Goal: Contribute content

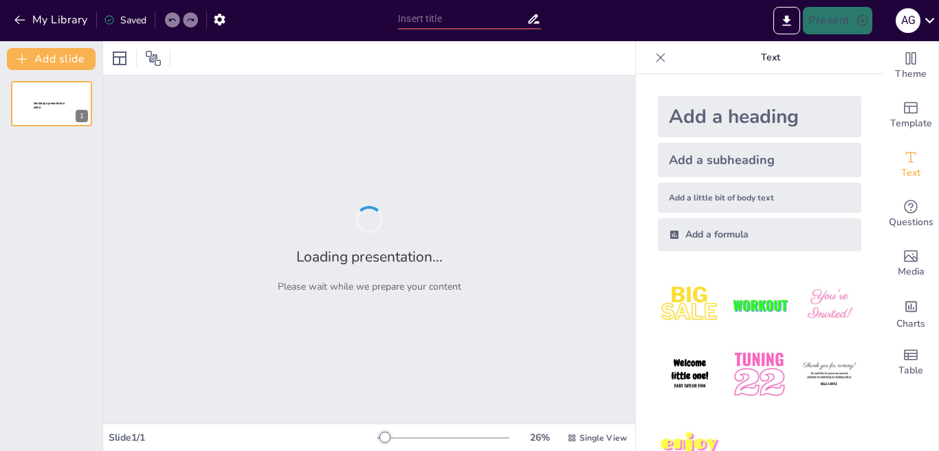
type input "Enfermedades Respiratorias Profesionales: Prevención y Tratamiento"
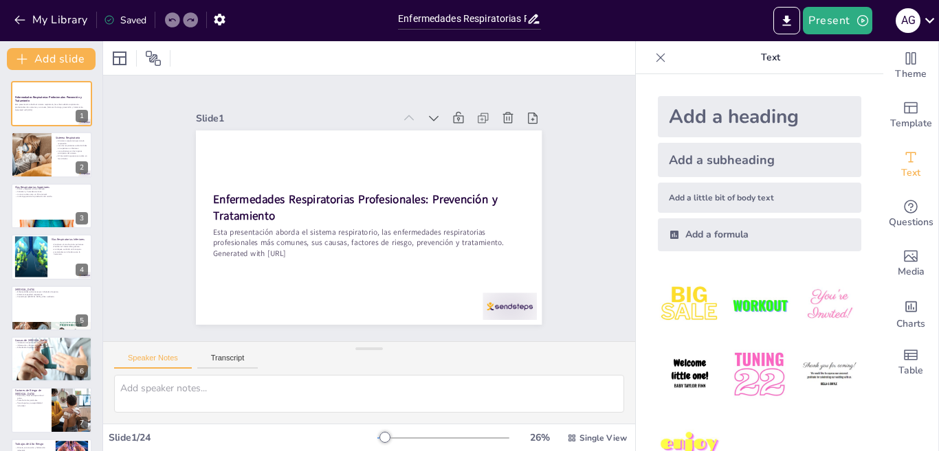
checkbox input "true"
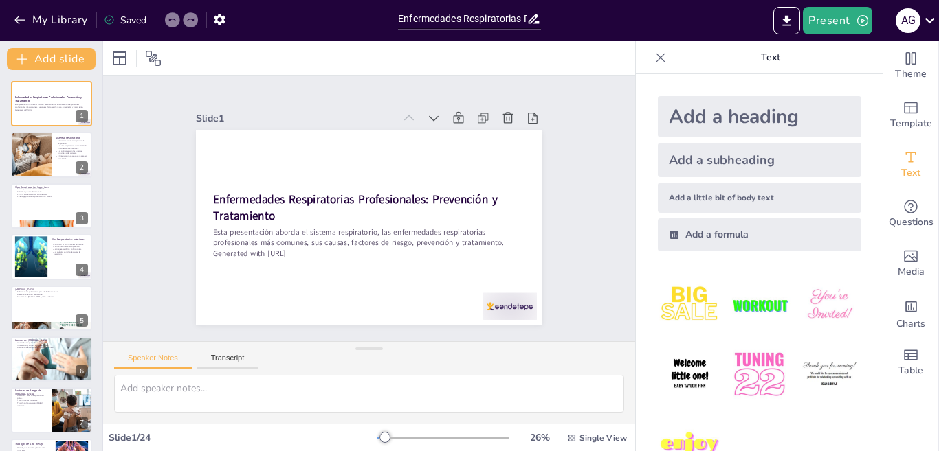
checkbox input "true"
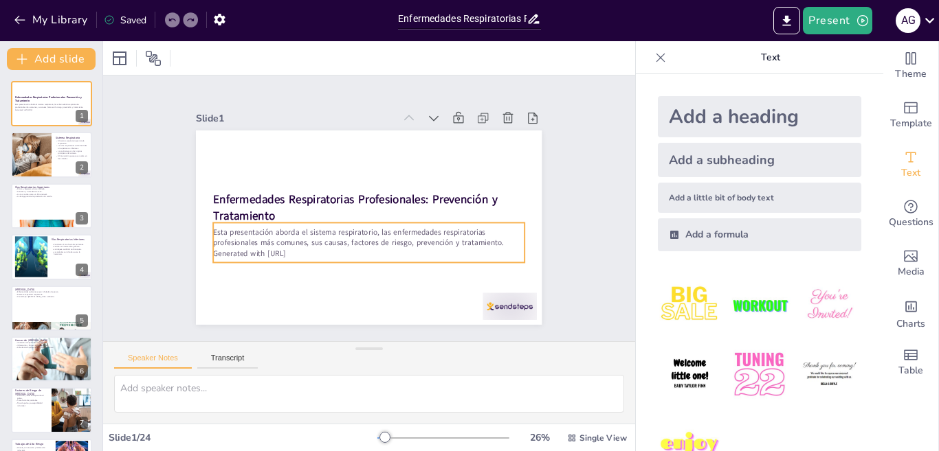
checkbox input "true"
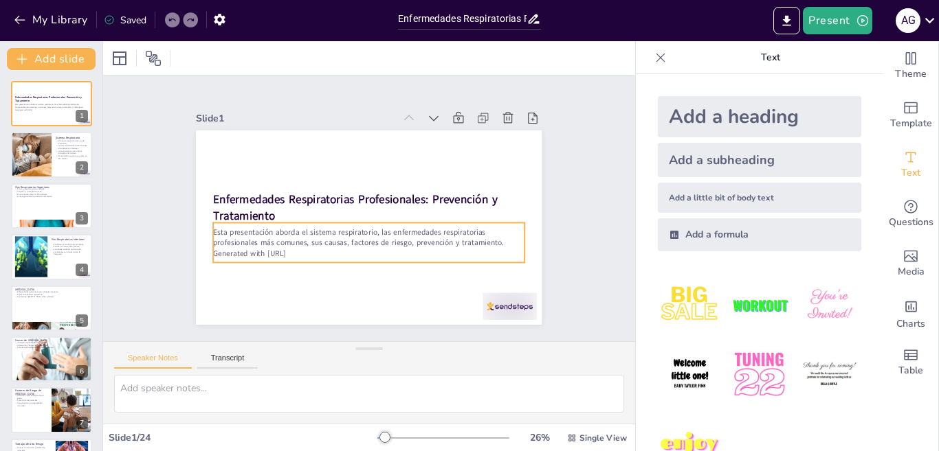
checkbox input "true"
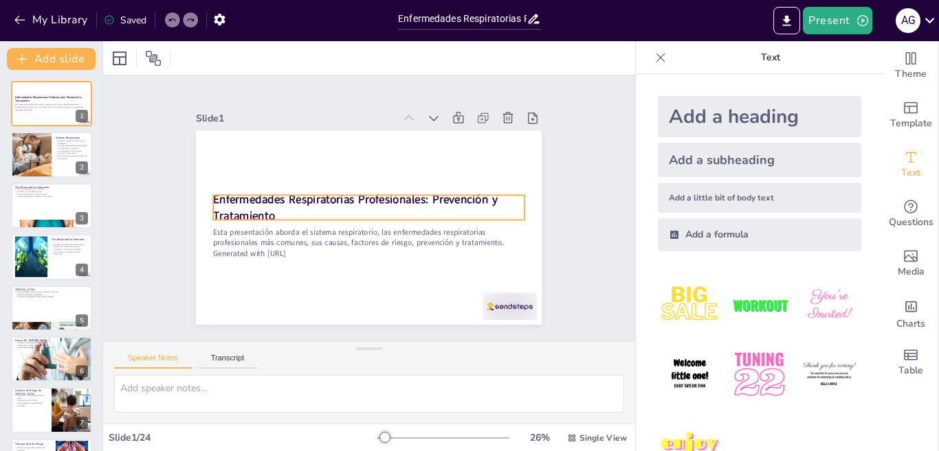
checkbox input "true"
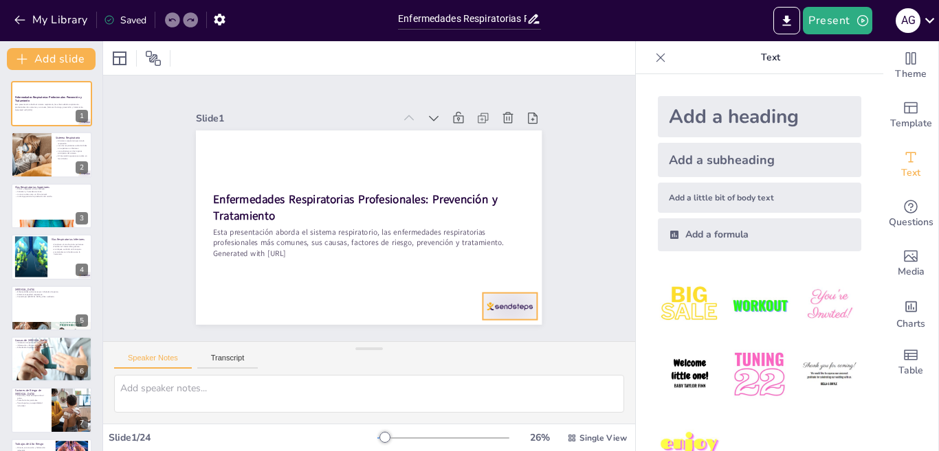
checkbox input "true"
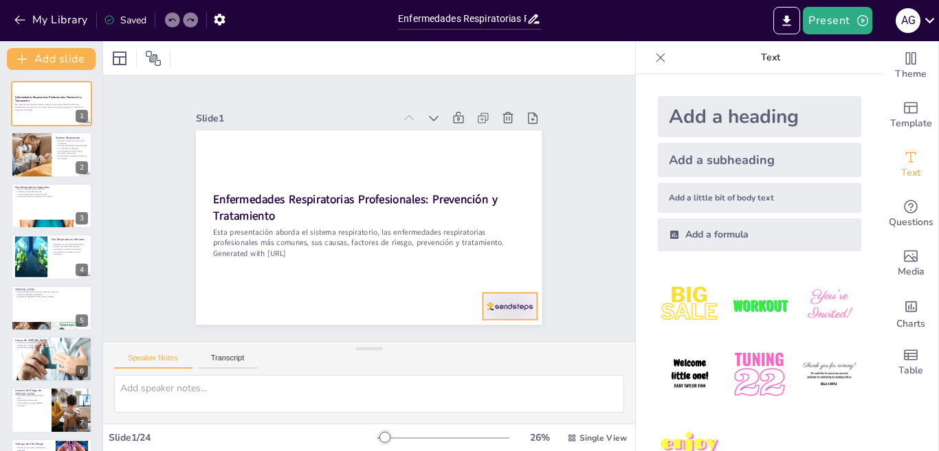
checkbox input "true"
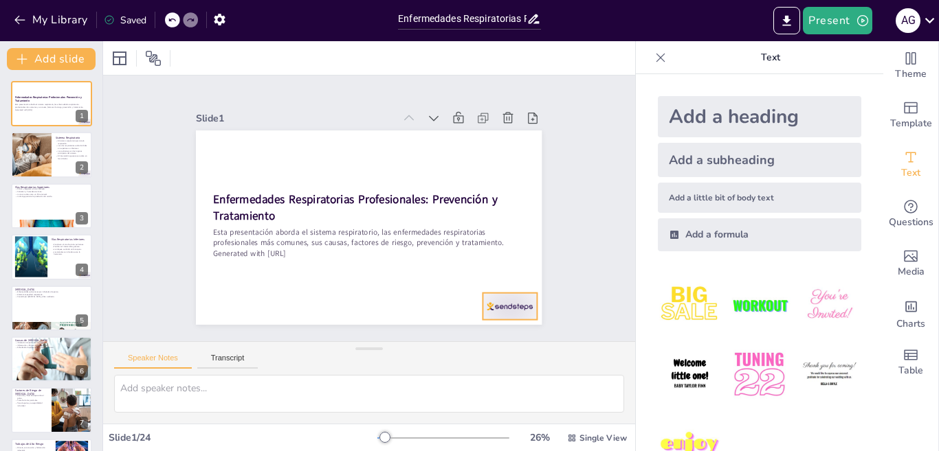
checkbox input "true"
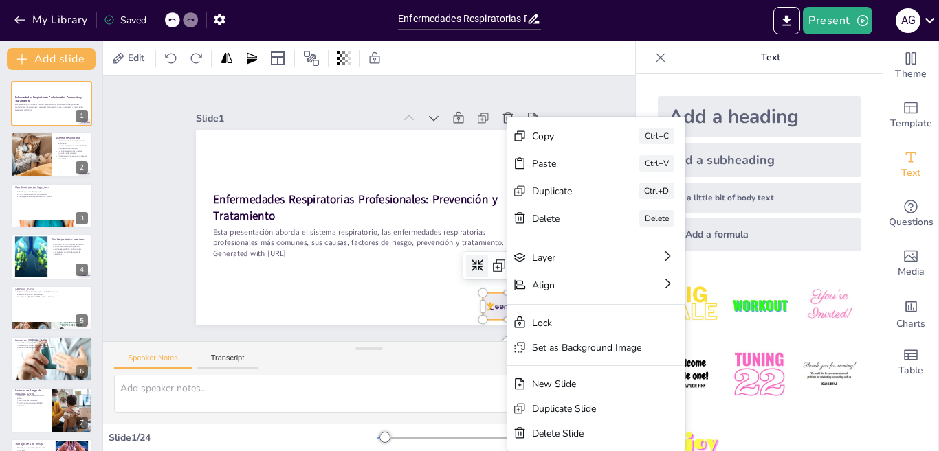
checkbox input "true"
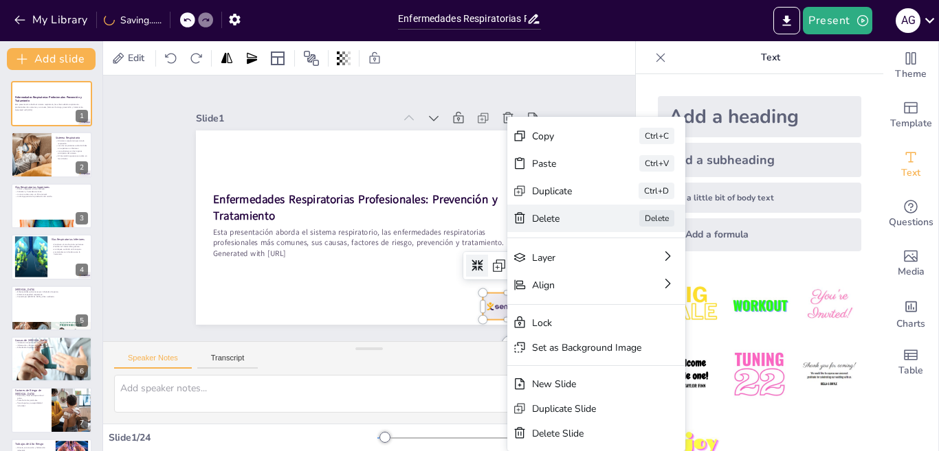
click at [553, 410] on div "Delete" at bounding box center [586, 432] width 66 height 45
checkbox input "true"
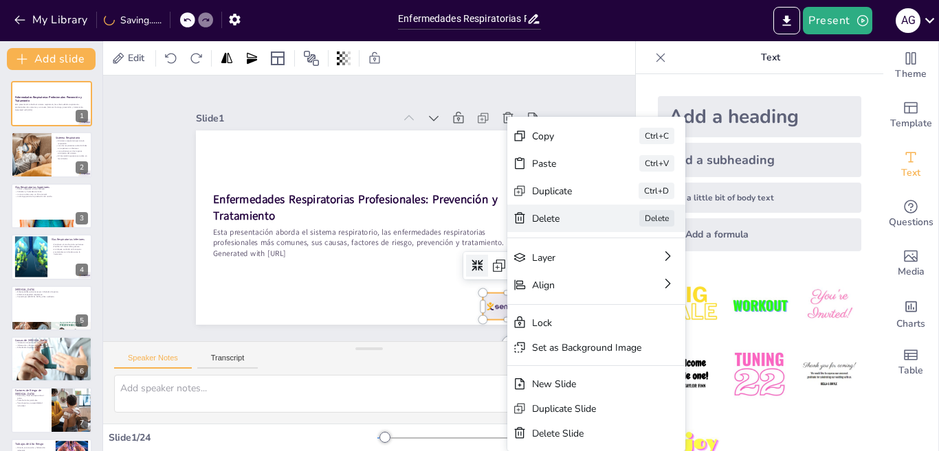
checkbox input "true"
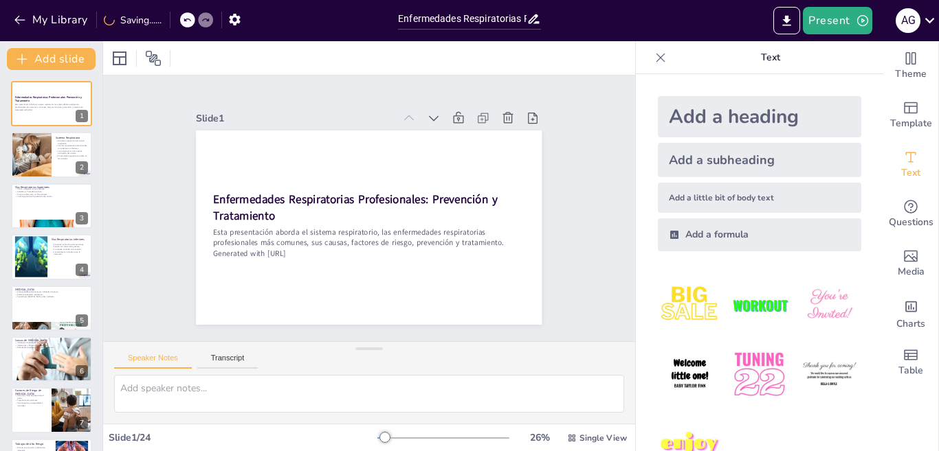
checkbox input "true"
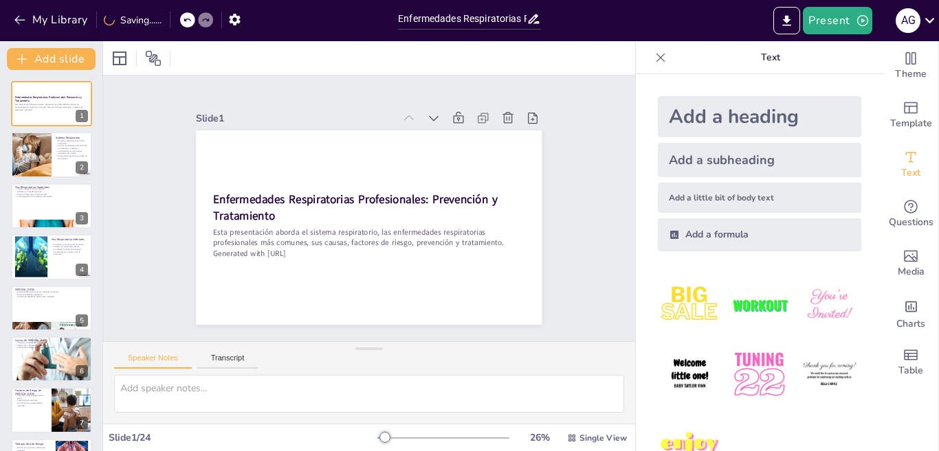
checkbox input "true"
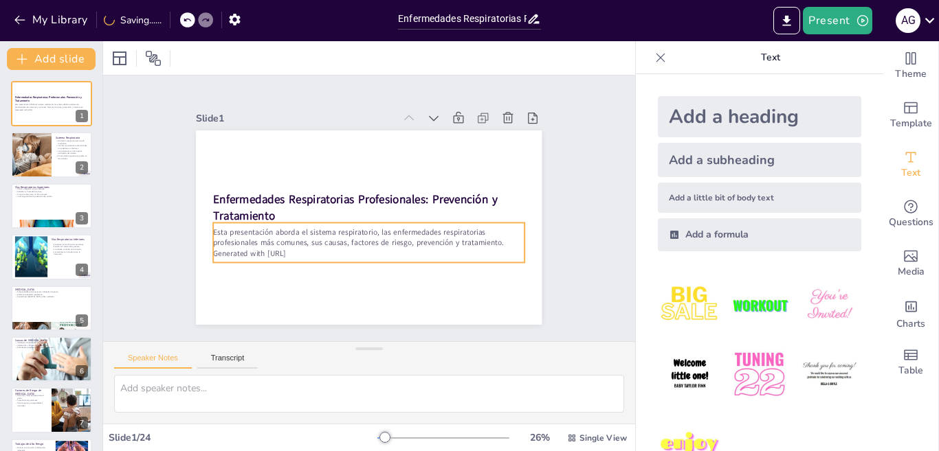
checkbox input "true"
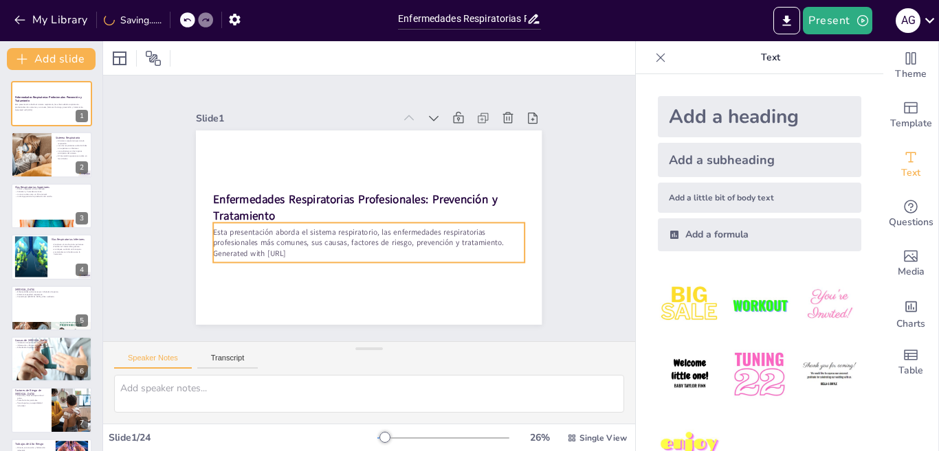
checkbox input "true"
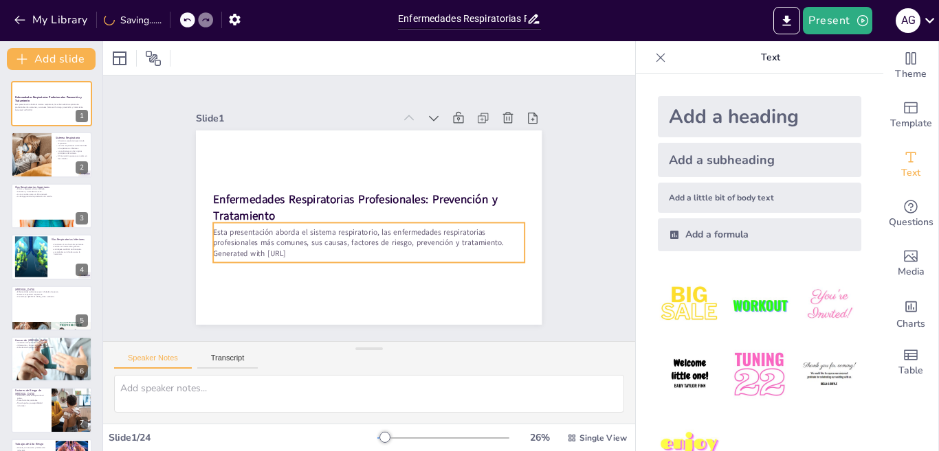
checkbox input "true"
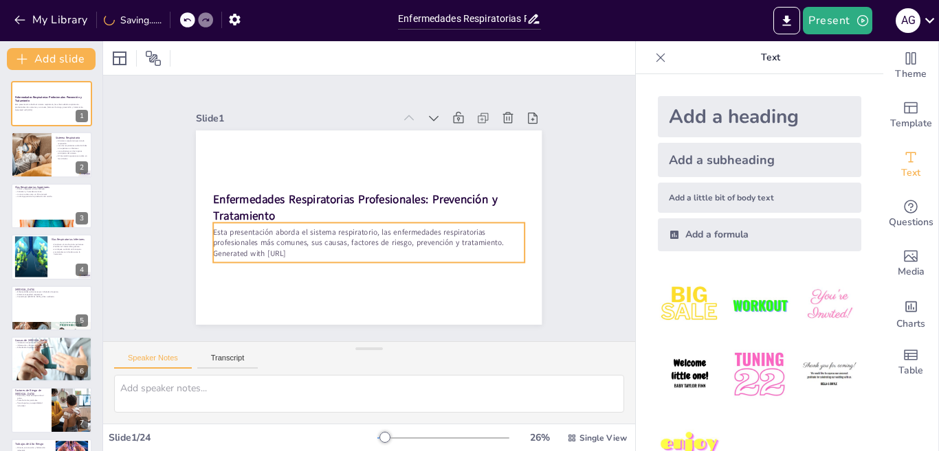
checkbox input "true"
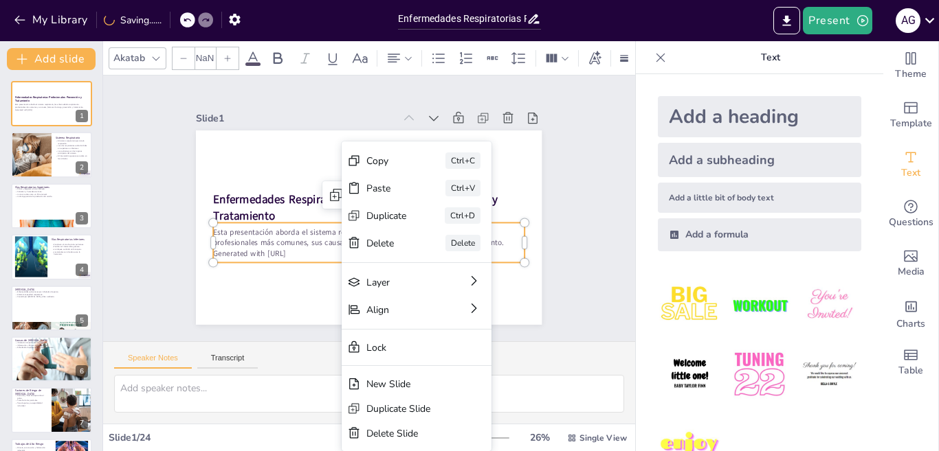
type input "32"
checkbox input "true"
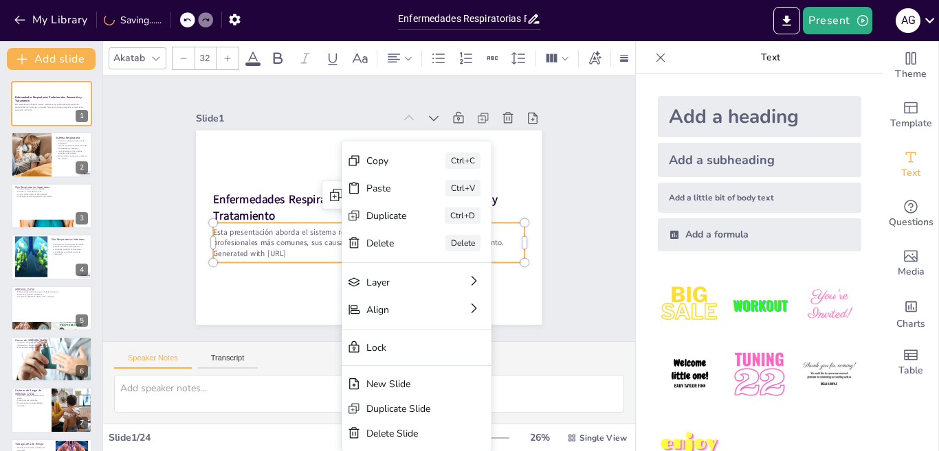
checkbox input "true"
click at [398, 328] on div "[PERSON_NAME]" at bounding box center [462, 371] width 148 height 86
checkbox input "true"
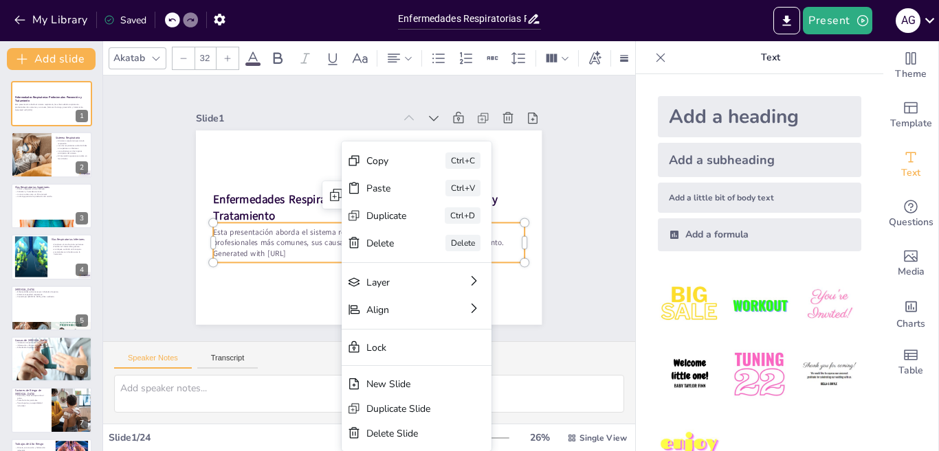
checkbox input "true"
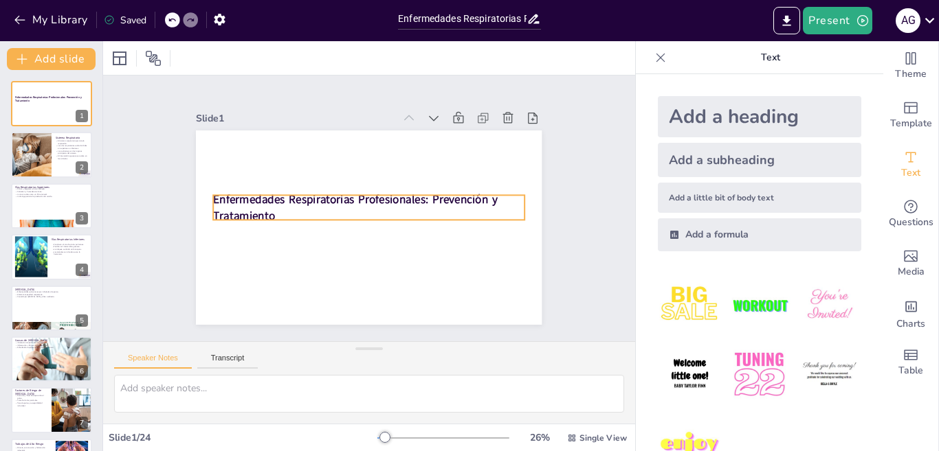
checkbox input "true"
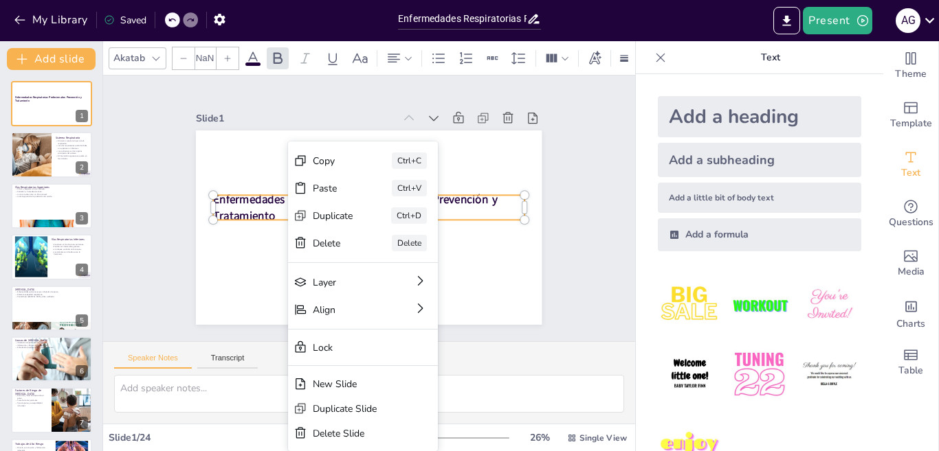
type input "48"
checkbox input "true"
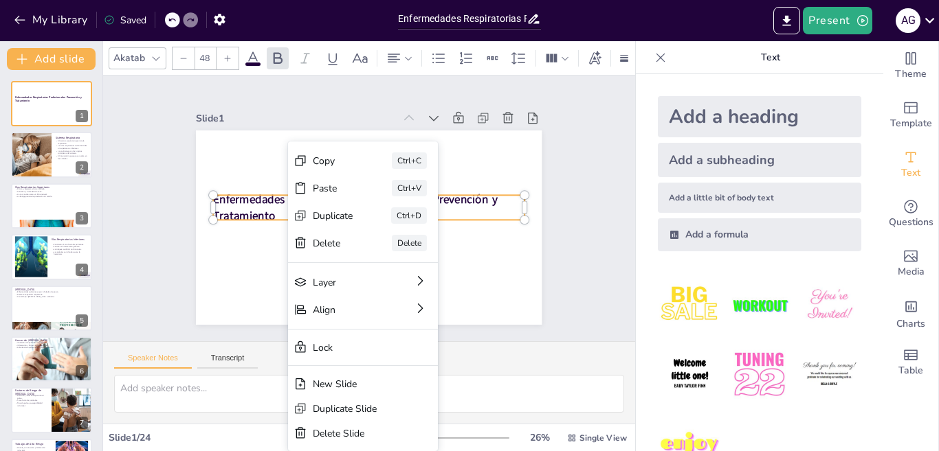
checkbox input "true"
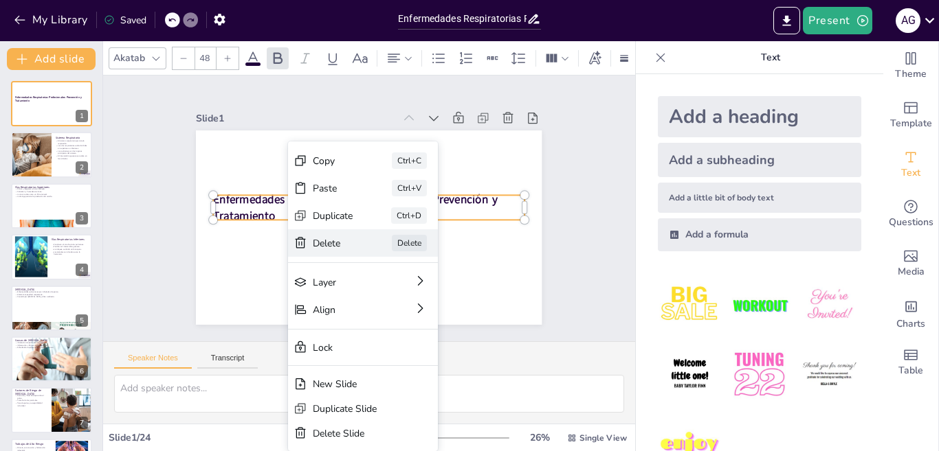
checkbox input "true"
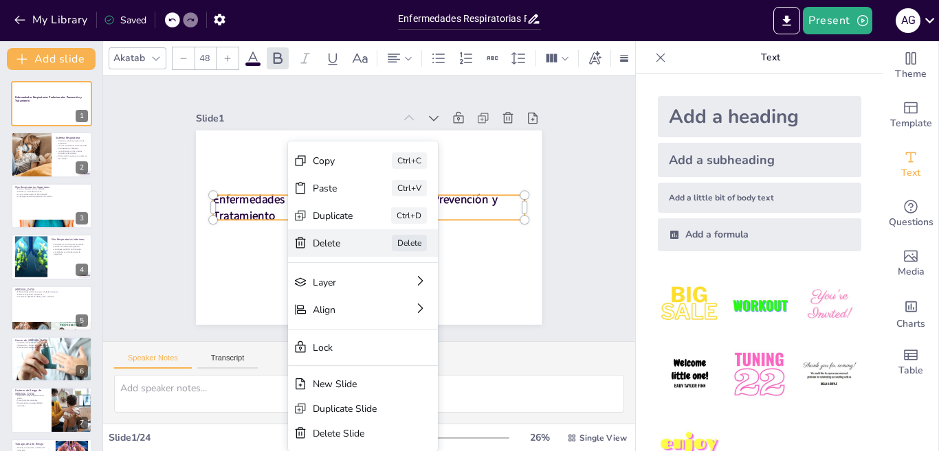
checkbox input "true"
click at [403, 317] on div "Delete" at bounding box center [424, 325] width 42 height 17
checkbox input "true"
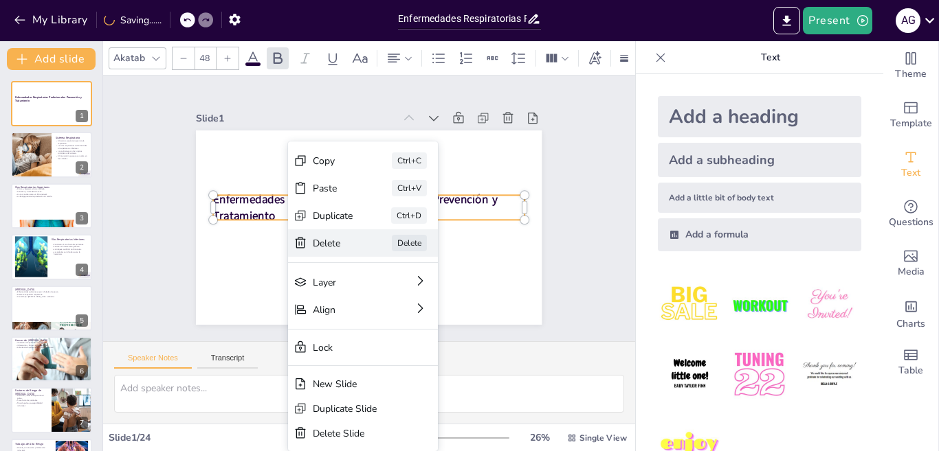
checkbox input "true"
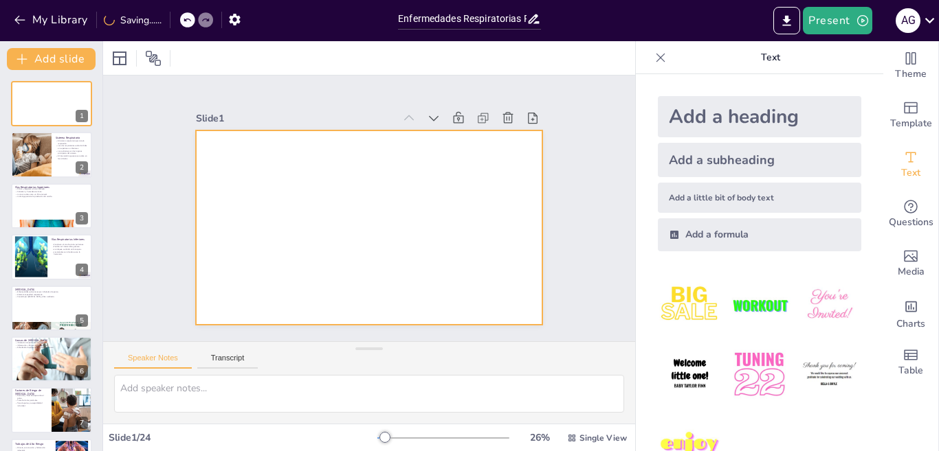
checkbox input "true"
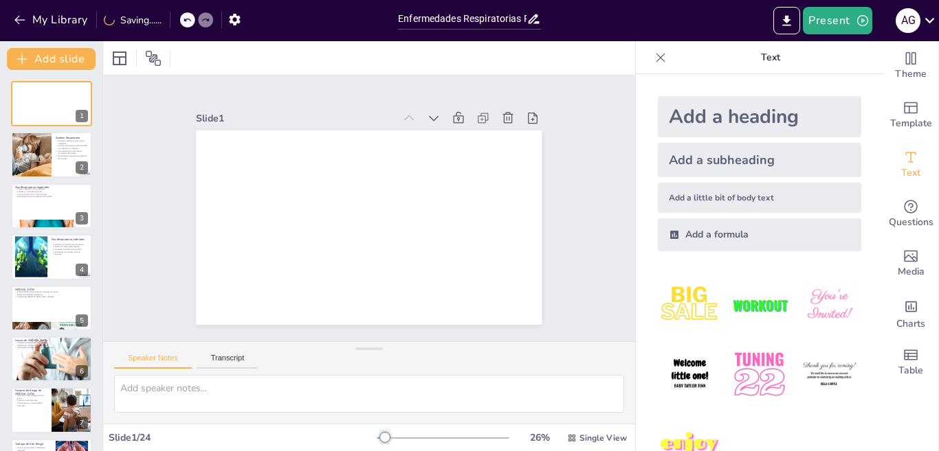
checkbox input "true"
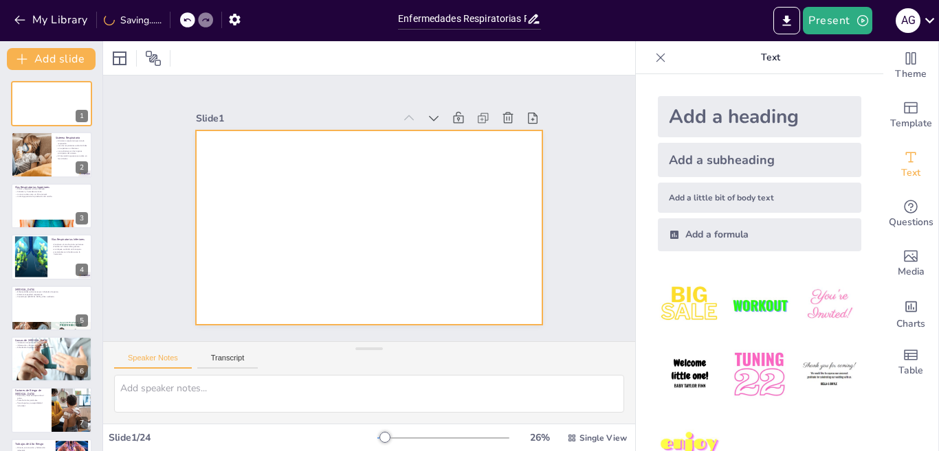
checkbox input "true"
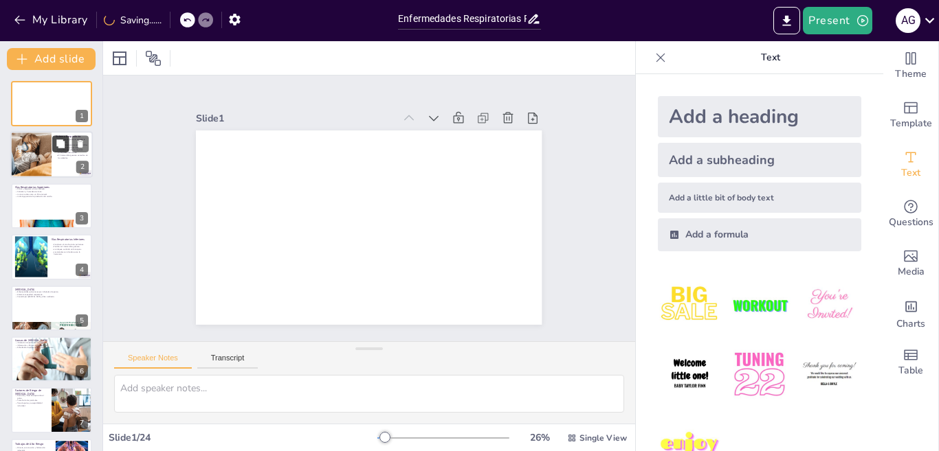
click at [67, 145] on button at bounding box center [60, 144] width 16 height 16
type textarea "La respiración es un proceso vital que permite a los organismos obtener oxígeno…"
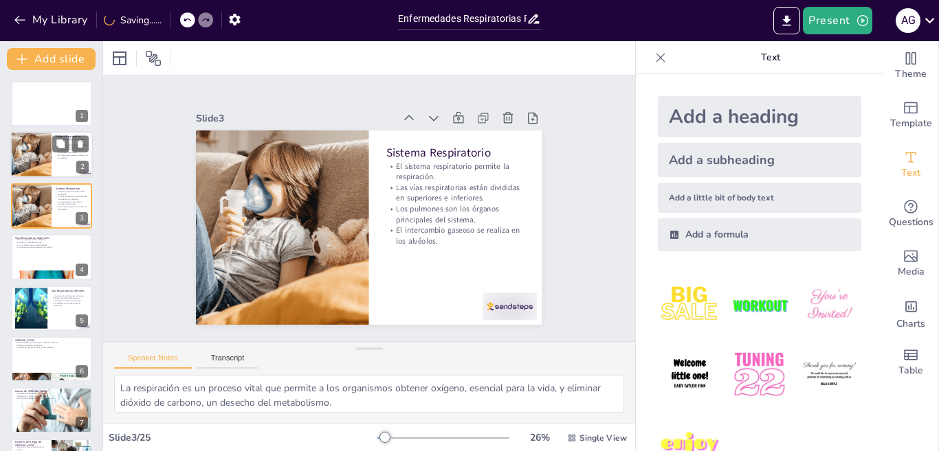
checkbox input "true"
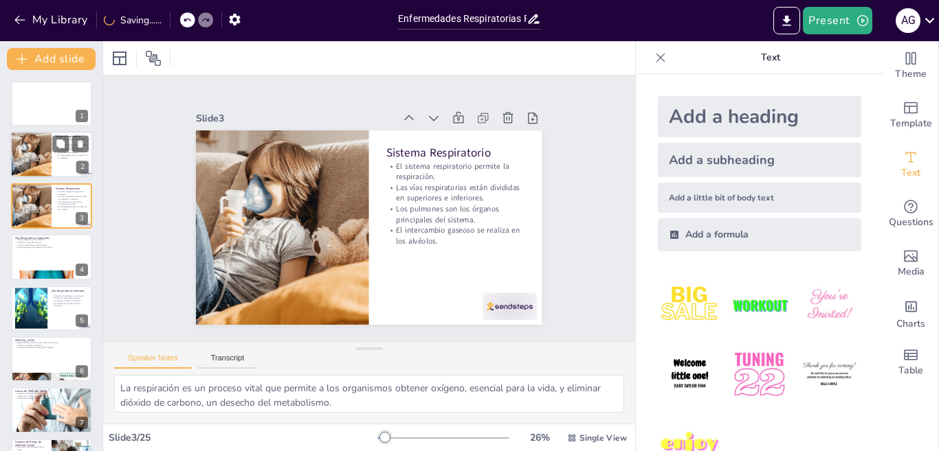
checkbox input "true"
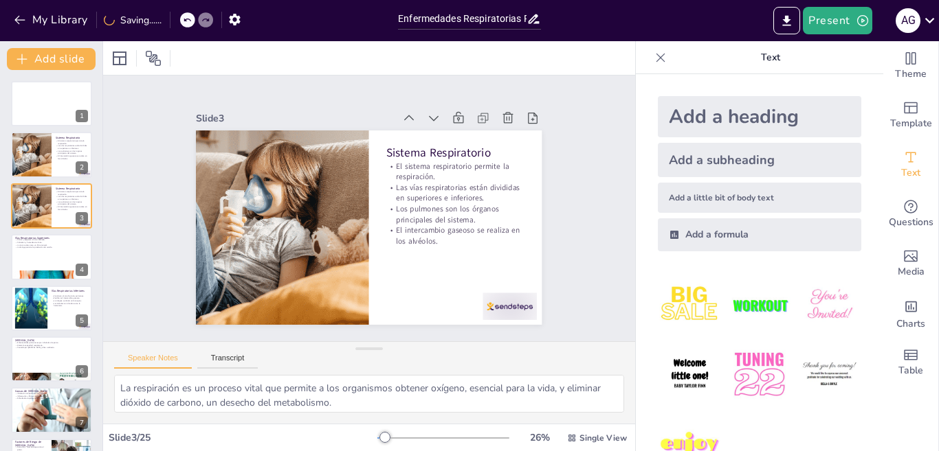
checkbox input "true"
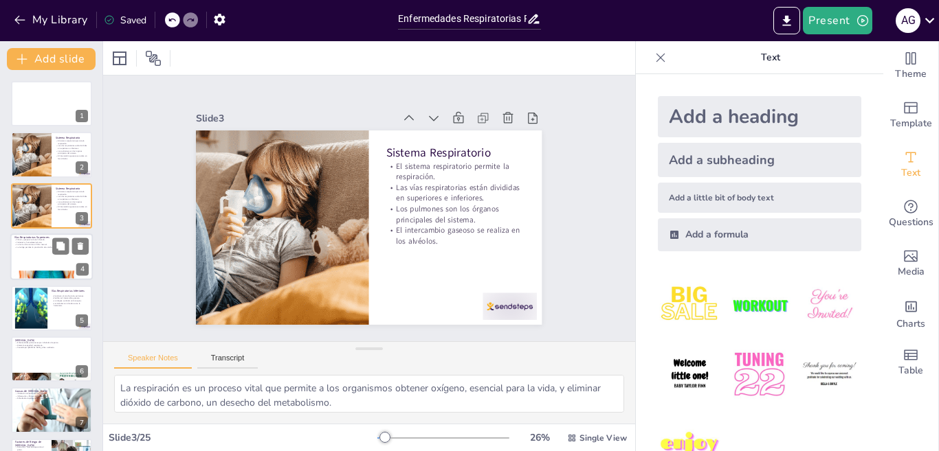
checkbox input "true"
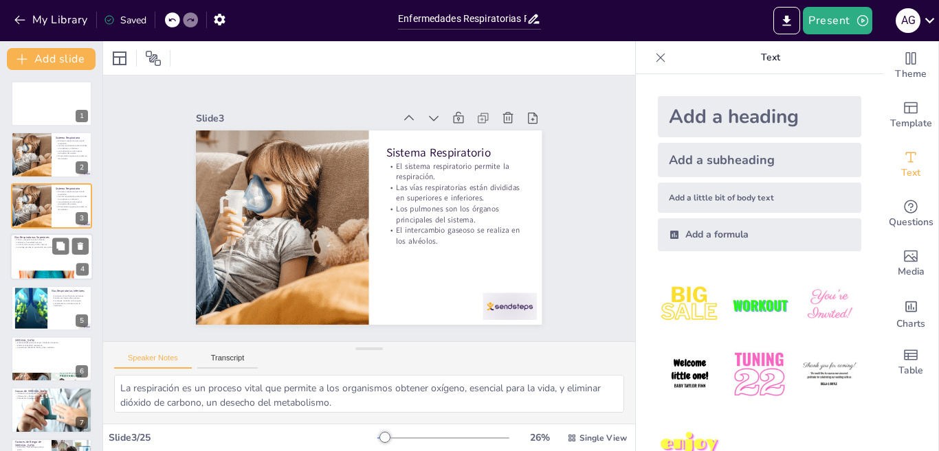
checkbox input "true"
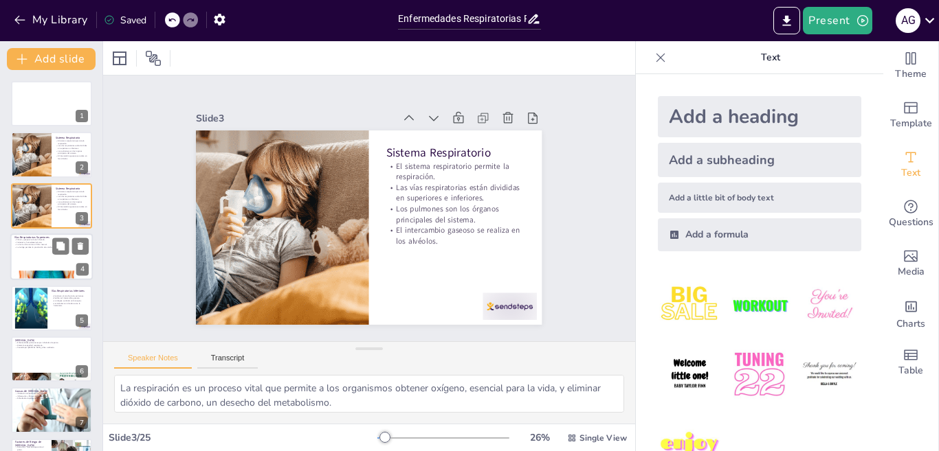
click at [46, 244] on p "La nariz actúa como un filtro natural." at bounding box center [51, 245] width 74 height 3
type textarea "La filtración del aire es crucial para eliminar partículas nocivas y microorgan…"
checkbox input "true"
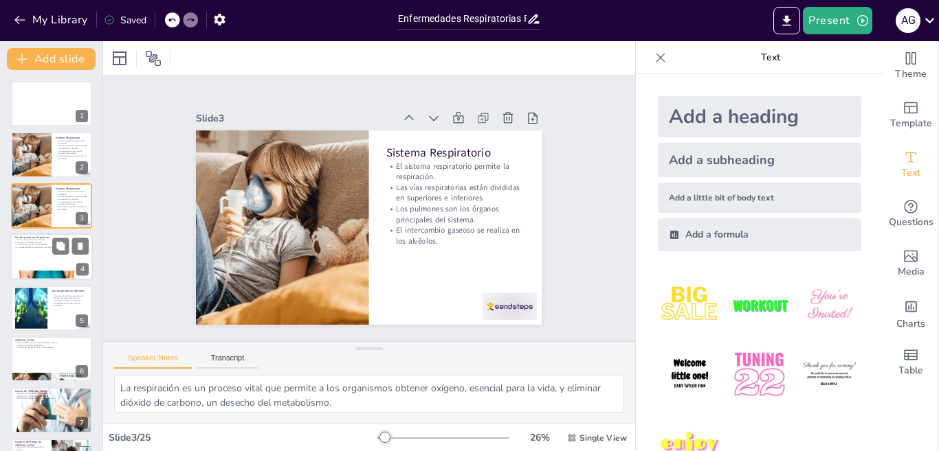
checkbox input "true"
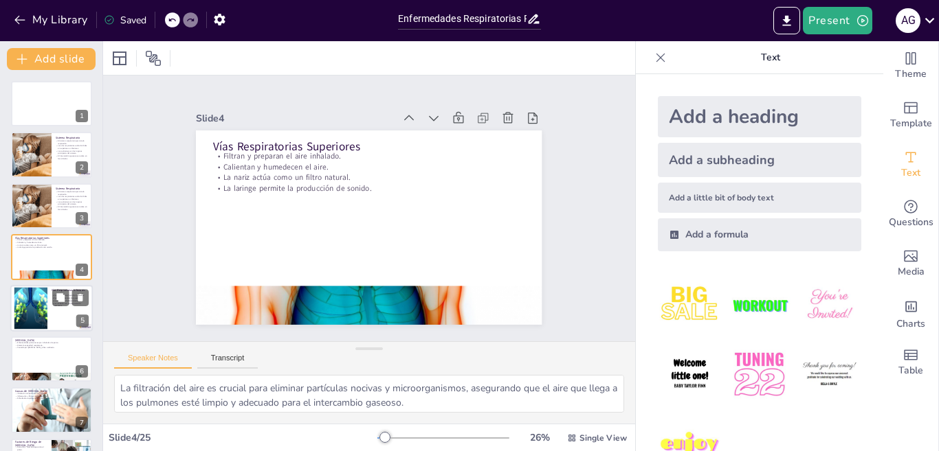
checkbox input "true"
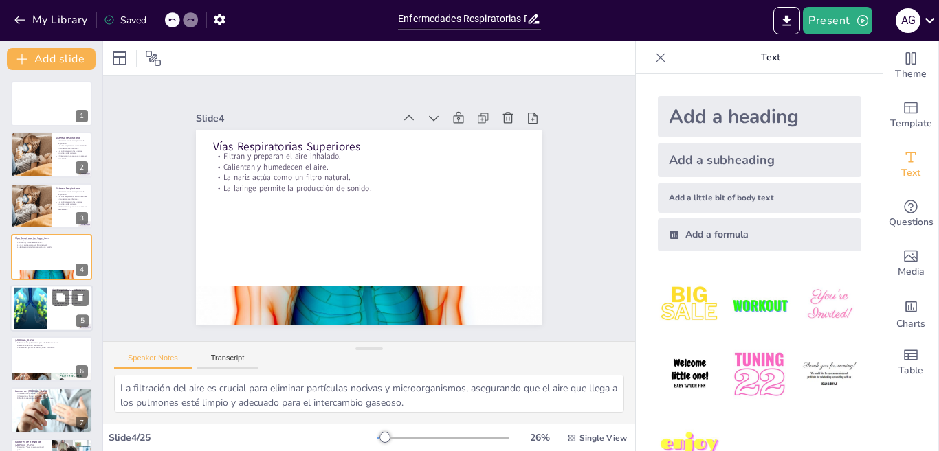
checkbox input "true"
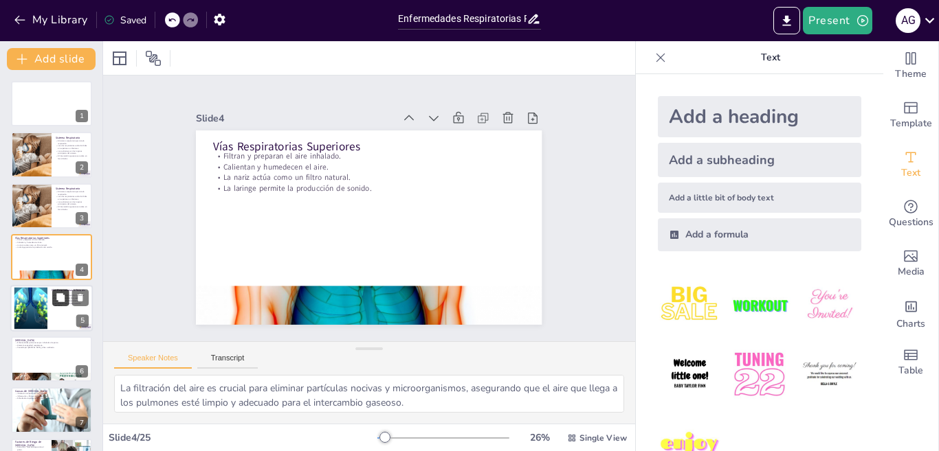
checkbox input "true"
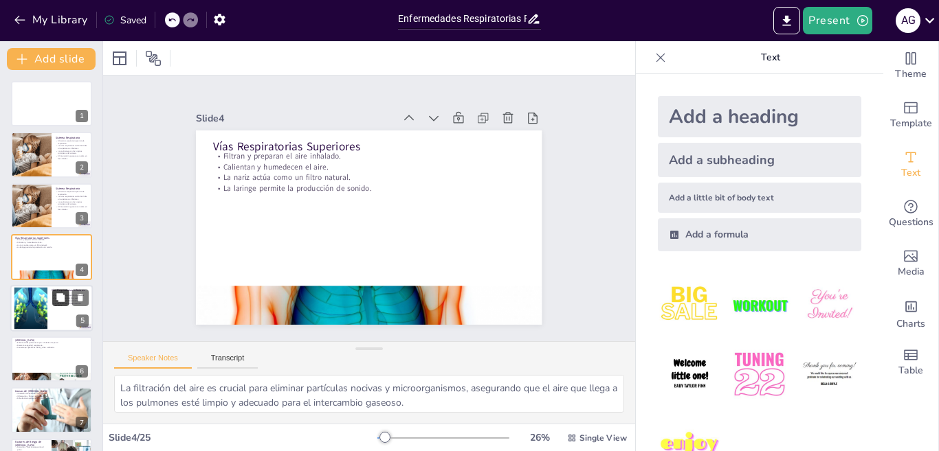
checkbox input "true"
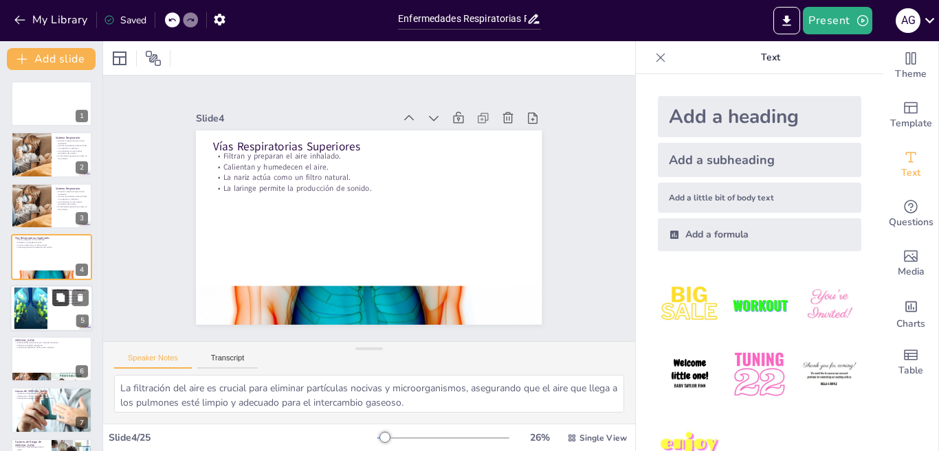
click at [57, 302] on icon at bounding box center [61, 298] width 10 height 10
type textarea "La conducción eficiente del aire es esencial para una adecuada oxigenación del …"
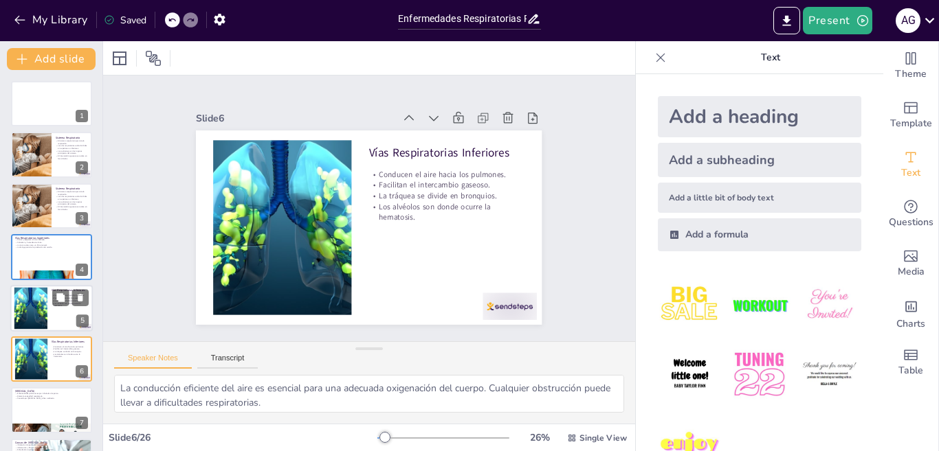
checkbox input "true"
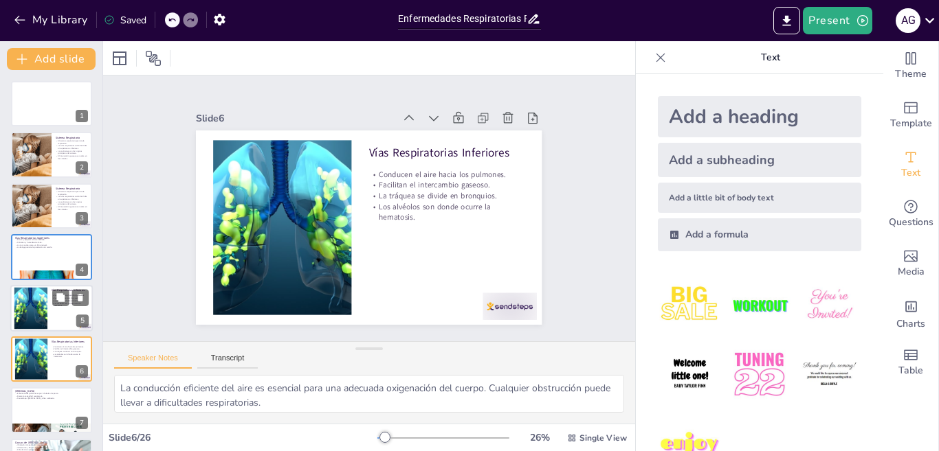
scroll to position [98, 0]
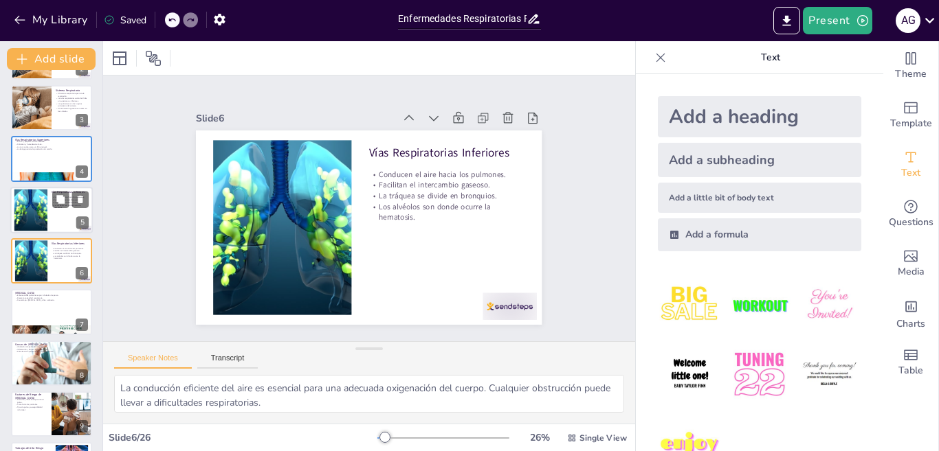
checkbox input "true"
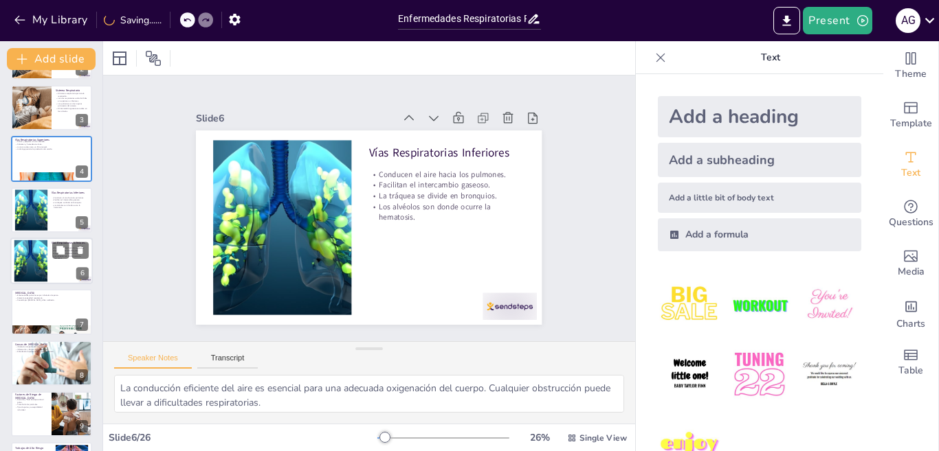
checkbox input "true"
click at [83, 254] on icon at bounding box center [81, 250] width 10 height 10
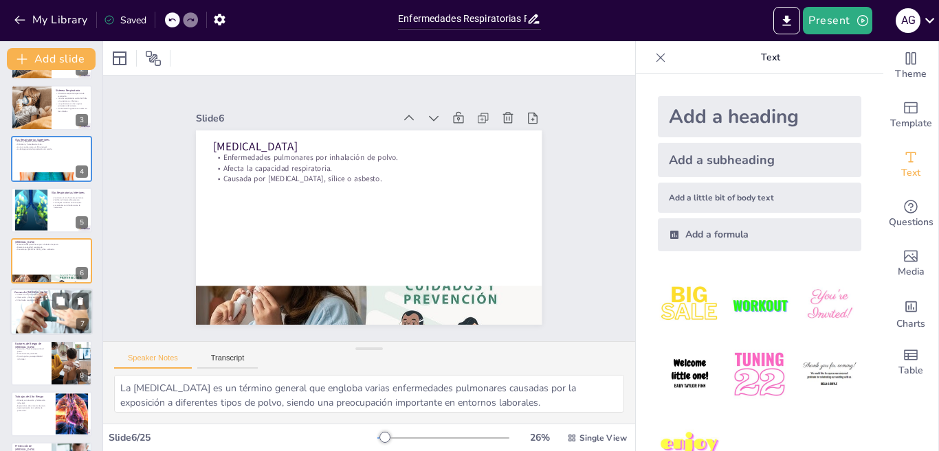
click at [36, 297] on p "Inflamación y fibrosis en los pulmones." at bounding box center [51, 298] width 74 height 3
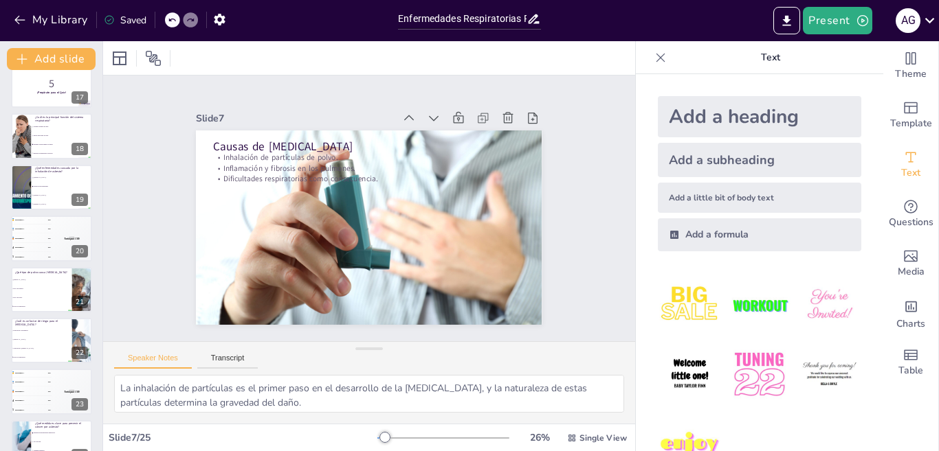
scroll to position [912, 0]
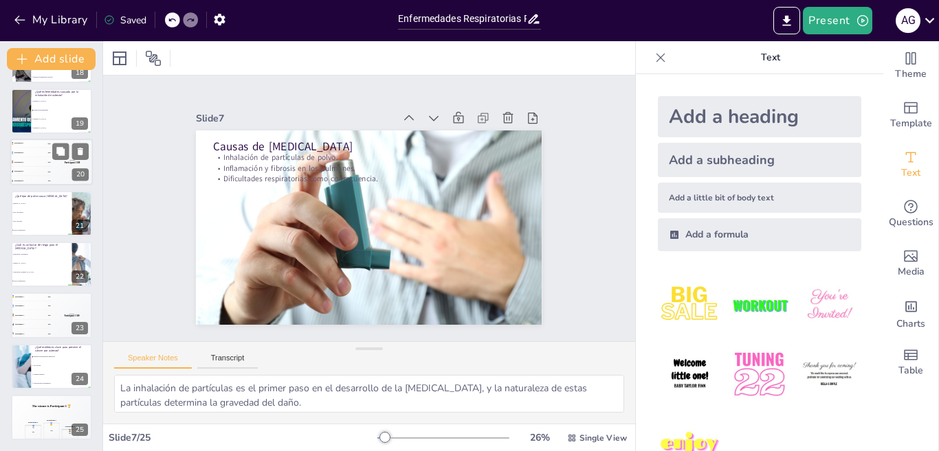
click at [23, 161] on div "🥉 Participant 3" at bounding box center [17, 162] width 12 height 3
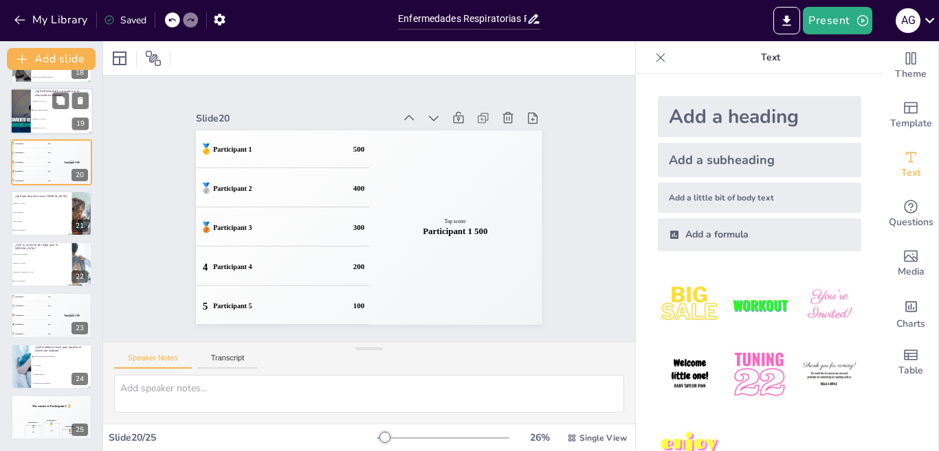
scroll to position [814, 0]
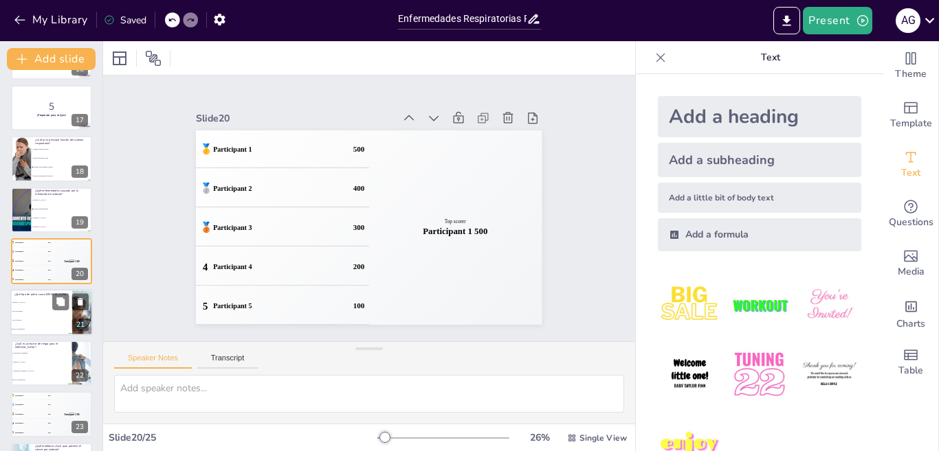
click at [48, 304] on li "[MEDICAL_DATA]." at bounding box center [41, 302] width 62 height 9
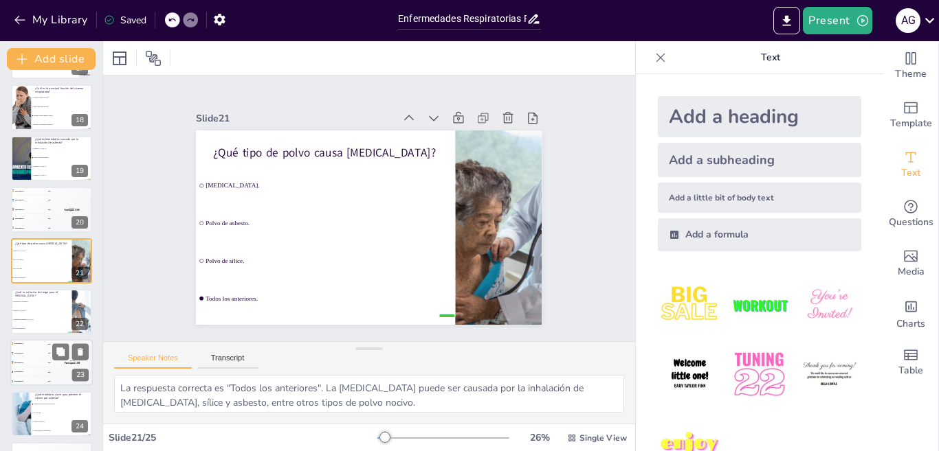
scroll to position [912, 0]
